Goal: Complete application form: Complete application form

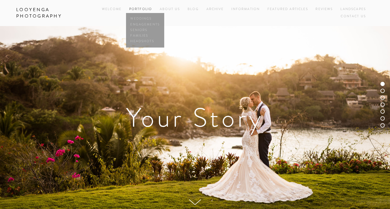
click at [139, 8] on link "Portfolio" at bounding box center [140, 9] width 23 height 5
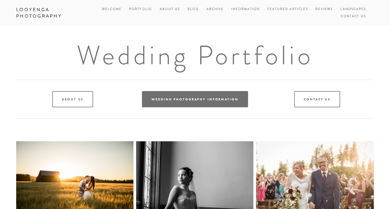
click at [187, 99] on link "Wedding Photography Information" at bounding box center [195, 99] width 106 height 16
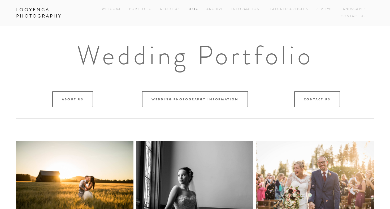
click at [192, 11] on link "Blog" at bounding box center [192, 9] width 11 height 7
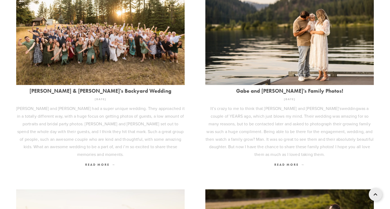
scroll to position [208, 0]
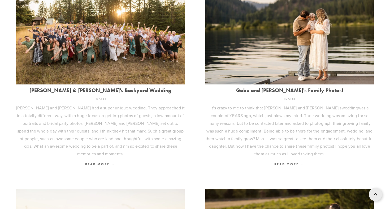
click at [105, 43] on img at bounding box center [100, 28] width 168 height 112
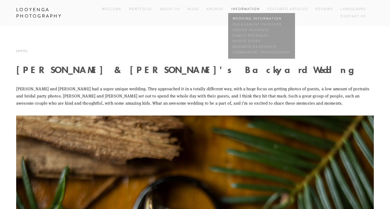
click at [253, 17] on link "Wedding Information" at bounding box center [261, 19] width 60 height 6
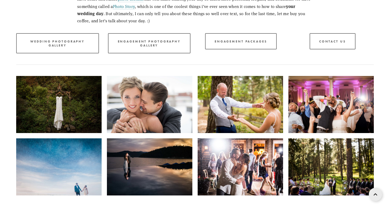
scroll to position [802, 0]
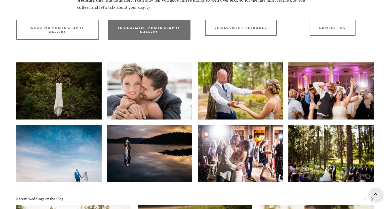
click at [169, 22] on link "Engagement Photography Gallery" at bounding box center [149, 30] width 83 height 20
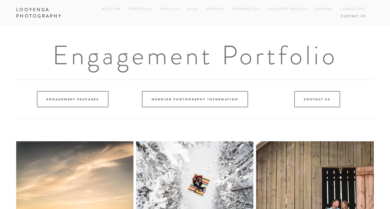
click at [341, 17] on link "Contact Us" at bounding box center [352, 16] width 25 height 7
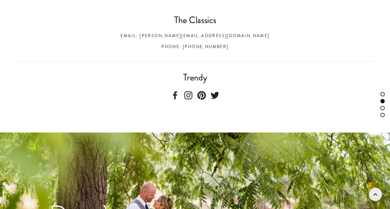
scroll to position [222, 0]
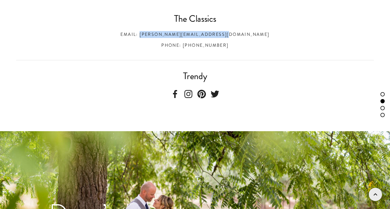
drag, startPoint x: 255, startPoint y: 34, endPoint x: 155, endPoint y: 34, distance: 100.2
click at [155, 34] on h3 "Email: [PERSON_NAME][EMAIL_ADDRESS][DOMAIN_NAME]" at bounding box center [194, 34] width 357 height 7
copy h3 "[PERSON_NAME][EMAIL_ADDRESS][DOMAIN_NAME]"
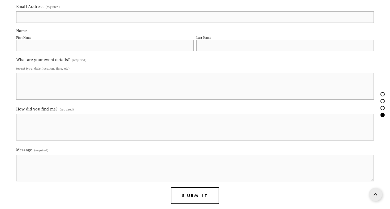
scroll to position [597, 0]
type input "R"
type input "[PERSON_NAME].[PERSON_NAME]@@[DOMAIN_NAME]"
type input "[PERSON_NAME]"
click at [209, 51] on fieldset "Name First Name [PERSON_NAME] Last Name" at bounding box center [194, 41] width 357 height 28
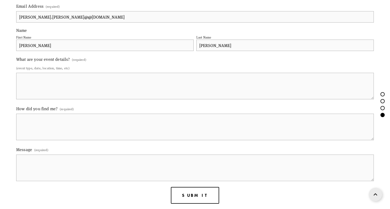
type input "[PERSON_NAME]"
click at [142, 80] on textarea "What are your event details? (required)" at bounding box center [194, 86] width 357 height 27
click at [67, 83] on textarea "Engagement / Wedding Photography [DATE] (wedding) [GEOGRAPHIC_DATA]" at bounding box center [194, 86] width 357 height 27
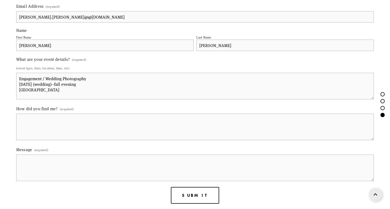
click at [69, 84] on textarea "Engagement / Wedding Photography [DATE] (wedding)--fall evening [GEOGRAPHIC_DAT…" at bounding box center [194, 86] width 357 height 27
click at [68, 84] on textarea "Engagement / Wedding Photography [DATE] (wedding)--fall evening [GEOGRAPHIC_DAT…" at bounding box center [194, 86] width 357 height 27
click at [56, 93] on textarea "Engagement / Wedding Photography [DATE] (wedding)--fall and afternoon evening […" at bounding box center [194, 86] width 357 height 27
drag, startPoint x: 92, startPoint y: 84, endPoint x: 59, endPoint y: 85, distance: 33.2
click at [59, 85] on textarea "Engagement / Wedding Photography [DATE] (wedding)--fall and evening [GEOGRAPHIC…" at bounding box center [194, 86] width 357 height 27
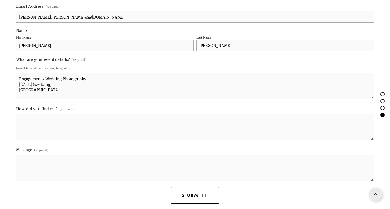
click at [43, 95] on textarea "Engagement / Wedding Photography [DATE] (wedding) [GEOGRAPHIC_DATA]" at bounding box center [194, 86] width 357 height 27
click at [105, 94] on textarea "Engagement / Wedding Photography [DATE] (wedding) [GEOGRAPHIC_DATA] Mountainous…" at bounding box center [194, 86] width 357 height 27
type textarea "Engagement / Wedding Photography [DATE] (wedding) [GEOGRAPHIC_DATA] Mountainous…"
click at [109, 119] on textarea "How did you find me? (required)" at bounding box center [194, 126] width 357 height 27
drag, startPoint x: 53, startPoint y: 118, endPoint x: 0, endPoint y: 120, distance: 53.3
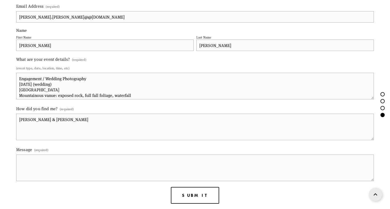
click at [0, 120] on div "Email Address (required) [PERSON_NAME].[PERSON_NAME]@@[DOMAIN_NAME] Name First …" at bounding box center [195, 182] width 390 height 412
click at [49, 117] on textarea "[PERSON_NAME]" at bounding box center [194, 126] width 357 height 27
click at [32, 159] on textarea "Message (required)" at bounding box center [194, 167] width 357 height 27
click at [55, 119] on textarea "[PERSON_NAME]" at bounding box center [194, 126] width 357 height 27
paste textarea "[PERSON_NAME] &"
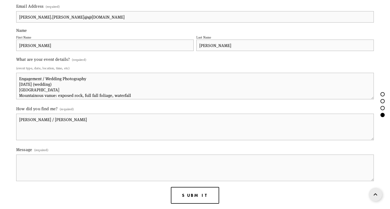
type textarea "[PERSON_NAME] / [PERSON_NAME]"
click at [42, 167] on textarea "Message (required)" at bounding box center [194, 167] width 357 height 27
drag, startPoint x: 84, startPoint y: 165, endPoint x: 72, endPoint y: 165, distance: 11.4
click at [72, 165] on textarea "Hello [PERSON_NAME]! We met [DATE] evening at [GEOGRAPHIC_DATA][PERSON_NAME]" at bounding box center [194, 167] width 357 height 27
click at [103, 164] on textarea "Hello [PERSON_NAME]! We met [DATE] evening at the [PERSON_NAME]" at bounding box center [194, 167] width 357 height 27
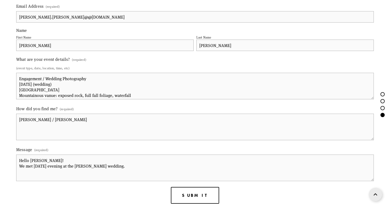
click at [25, 166] on textarea "Hello [PERSON_NAME]! We met [DATE] evening at the [PERSON_NAME] wedding." at bounding box center [194, 167] width 357 height 27
click at [51, 168] on textarea "Hello [PERSON_NAME]! It was great to met [DATE] evening at the [PERSON_NAME] we…" at bounding box center [194, 167] width 357 height 27
click at [152, 166] on textarea "Hello [PERSON_NAME]! It was great to meet [DATE] evening at the [PERSON_NAME] w…" at bounding box center [194, 167] width 357 height 27
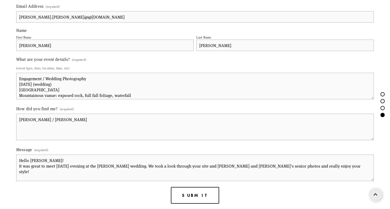
click at [212, 165] on textarea "Hello [PERSON_NAME]! It was great to meet [DATE] evening at the [PERSON_NAME] w…" at bounding box center [194, 167] width 357 height 27
click at [341, 164] on textarea "Hello [PERSON_NAME]! It was great to meet [DATE] evening at the [PERSON_NAME] w…" at bounding box center [194, 167] width 357 height 27
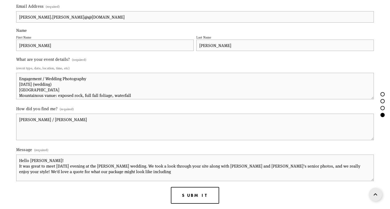
drag, startPoint x: 119, startPoint y: 170, endPoint x: 120, endPoint y: 173, distance: 3.9
click at [120, 173] on textarea "Hello [PERSON_NAME]! It was great to meet [DATE] evening at the [PERSON_NAME] w…" at bounding box center [194, 167] width 357 height 27
click at [102, 169] on textarea "Hello [PERSON_NAME]! It was great to meet [DATE] evening at the [PERSON_NAME] w…" at bounding box center [194, 167] width 357 height 27
click at [128, 168] on textarea "Hello [PERSON_NAME]! It was great to meet [DATE] evening at the [PERSON_NAME] w…" at bounding box center [194, 167] width 357 height 27
click at [88, 165] on textarea "Hello [PERSON_NAME]! It was great to meet [DATE] evening at the [PERSON_NAME] w…" at bounding box center [194, 167] width 357 height 27
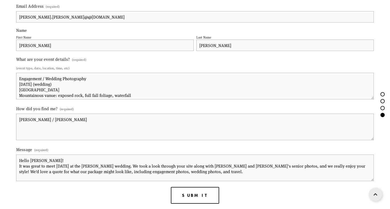
drag, startPoint x: 99, startPoint y: 170, endPoint x: 80, endPoint y: 171, distance: 18.9
click at [80, 171] on textarea "Hello [PERSON_NAME]! It was great to meet [DATE] at the [PERSON_NAME] wedding. …" at bounding box center [194, 167] width 357 height 27
click at [190, 168] on textarea "Hello [PERSON_NAME]! It was great to meet [DATE] at the [PERSON_NAME] wedding. …" at bounding box center [194, 167] width 357 height 27
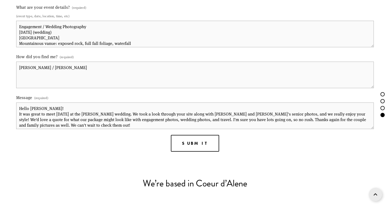
scroll to position [2, 0]
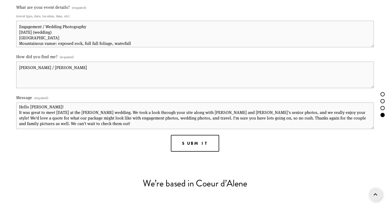
drag, startPoint x: 75, startPoint y: 124, endPoint x: 86, endPoint y: 129, distance: 12.2
click at [86, 130] on form "Email Address (required) [PERSON_NAME].[PERSON_NAME]@@[DOMAIN_NAME] Name First …" at bounding box center [194, 51] width 357 height 201
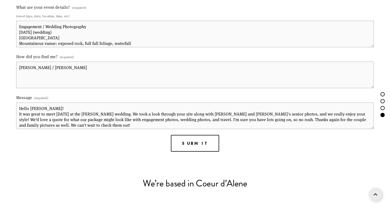
scroll to position [0, 0]
click at [36, 117] on textarea "Hello [PERSON_NAME]! It was great to meet [DATE] at the [PERSON_NAME] wedding. …" at bounding box center [194, 115] width 357 height 27
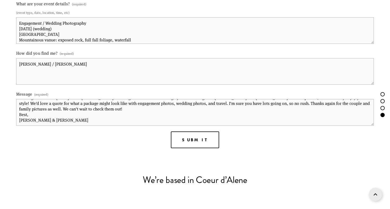
scroll to position [654, 0]
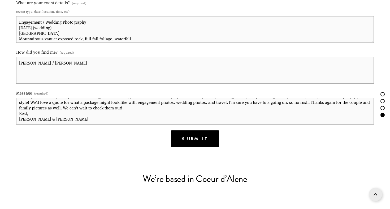
type textarea "Hello [PERSON_NAME]! It was great to meet [DATE] at the [PERSON_NAME] wedding. …"
click at [196, 139] on span "Submit" at bounding box center [195, 138] width 26 height 5
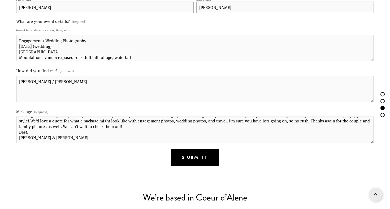
scroll to position [495, 0]
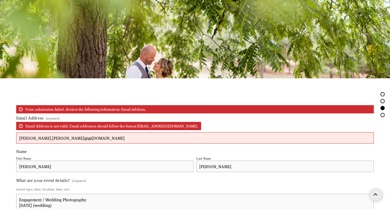
click at [56, 136] on input "[PERSON_NAME].[PERSON_NAME]@@[DOMAIN_NAME]" at bounding box center [194, 137] width 357 height 11
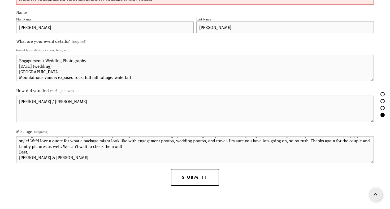
scroll to position [635, 0]
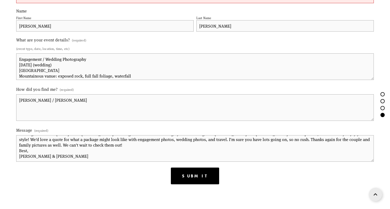
type input "[PERSON_NAME][EMAIL_ADDRESS][PERSON_NAME][DOMAIN_NAME]"
click at [207, 175] on button "Submit Submit" at bounding box center [195, 175] width 48 height 17
